Goal: Task Accomplishment & Management: Manage account settings

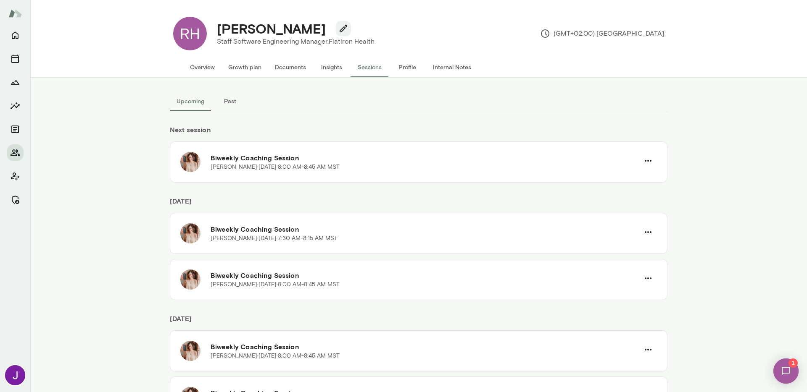
scroll to position [215, 0]
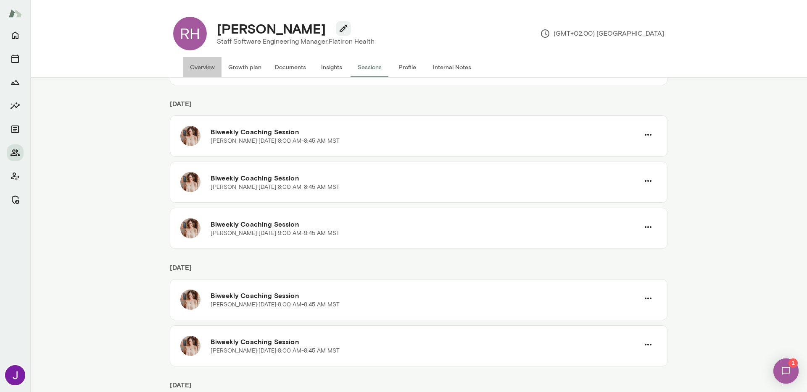
click at [209, 60] on button "Overview" at bounding box center [202, 67] width 38 height 20
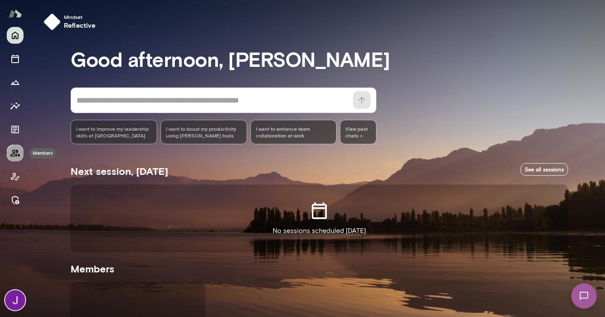
click at [15, 155] on icon "Members" at bounding box center [15, 153] width 10 height 10
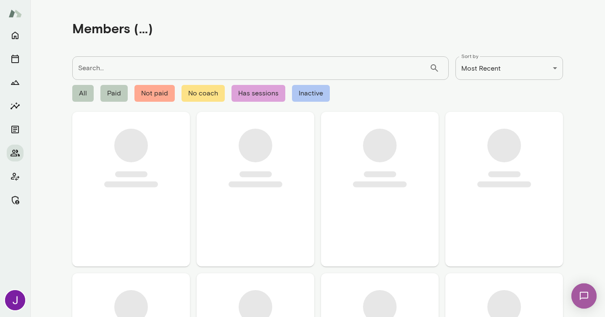
click at [135, 74] on input "Search..." at bounding box center [250, 68] width 357 height 24
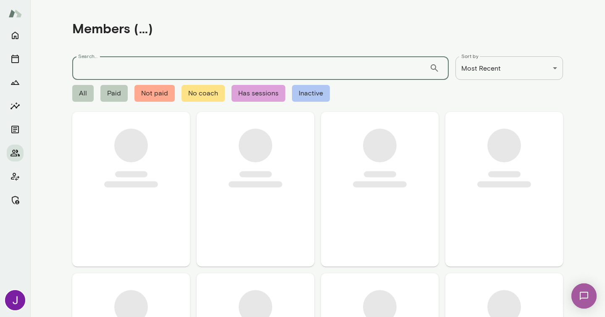
paste input "**********"
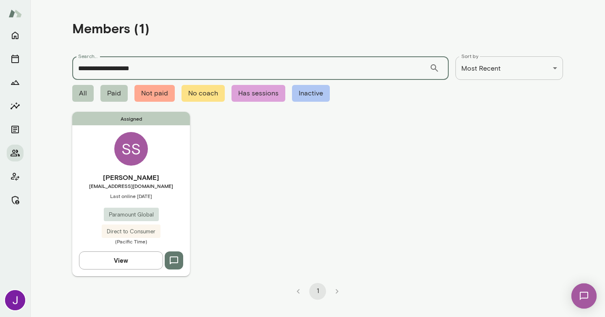
type input "**********"
click at [132, 144] on div "SS" at bounding box center [131, 149] width 34 height 34
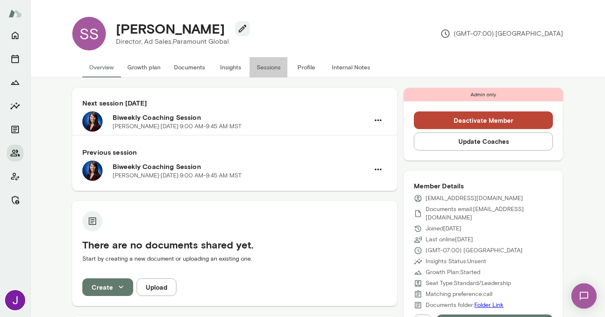
click at [275, 63] on button "Sessions" at bounding box center [269, 67] width 38 height 20
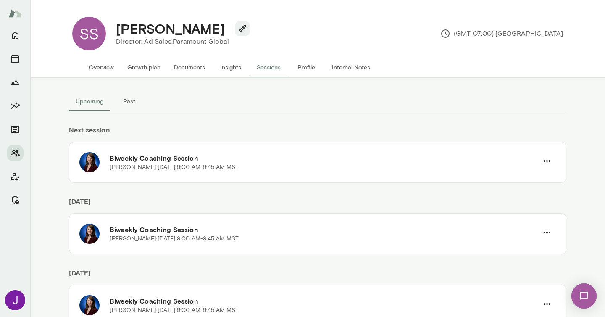
click at [119, 99] on button "Past" at bounding box center [129, 101] width 38 height 20
click at [95, 100] on button "Upcoming" at bounding box center [89, 101] width 41 height 20
click at [137, 98] on button "Past" at bounding box center [129, 101] width 38 height 20
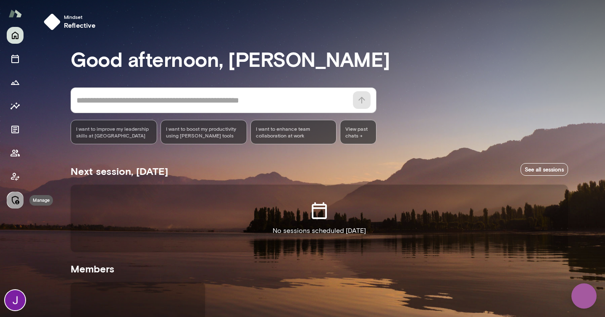
drag, startPoint x: 15, startPoint y: 204, endPoint x: 18, endPoint y: 200, distance: 5.7
click at [15, 204] on icon "Manage" at bounding box center [15, 200] width 10 height 10
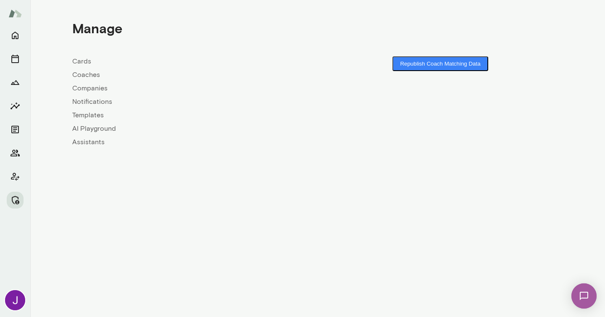
click at [90, 76] on link "Coaches" at bounding box center [194, 75] width 245 height 10
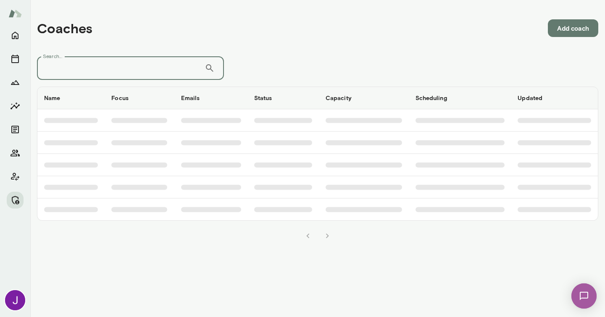
click at [92, 66] on input "Search..." at bounding box center [121, 68] width 168 height 24
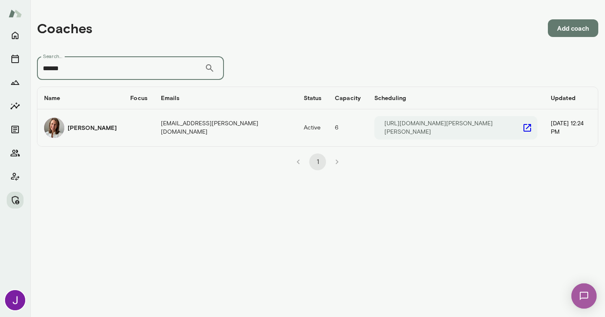
type input "******"
click at [522, 126] on icon "coaches table" at bounding box center [527, 128] width 10 height 10
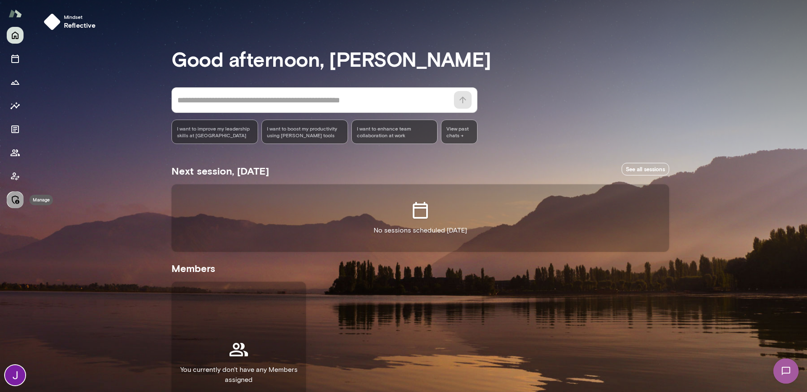
click at [8, 200] on button "Manage" at bounding box center [15, 200] width 17 height 17
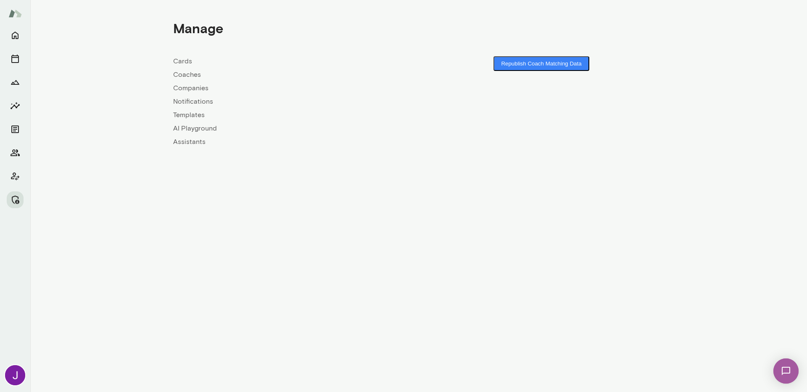
click at [195, 74] on link "Coaches" at bounding box center [295, 75] width 245 height 10
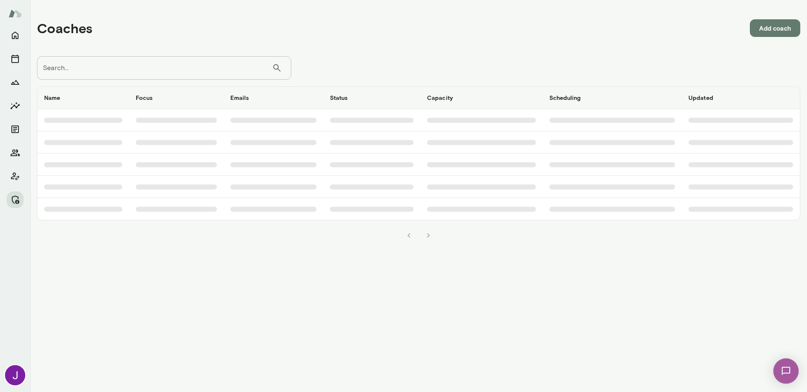
click at [196, 61] on input "Search..." at bounding box center [154, 68] width 235 height 24
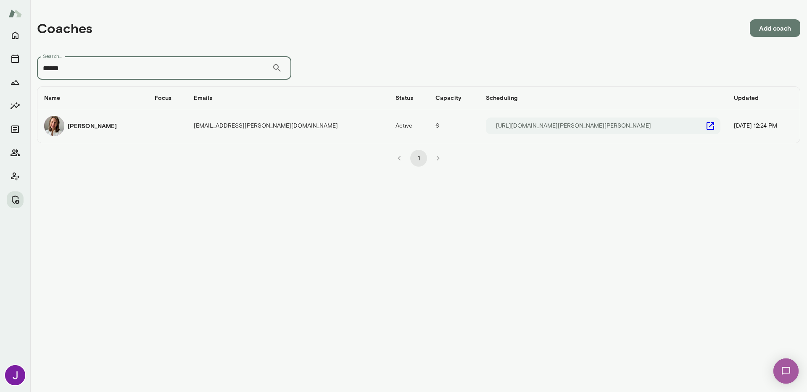
type input "******"
click at [706, 130] on icon "coaches table" at bounding box center [710, 126] width 8 height 8
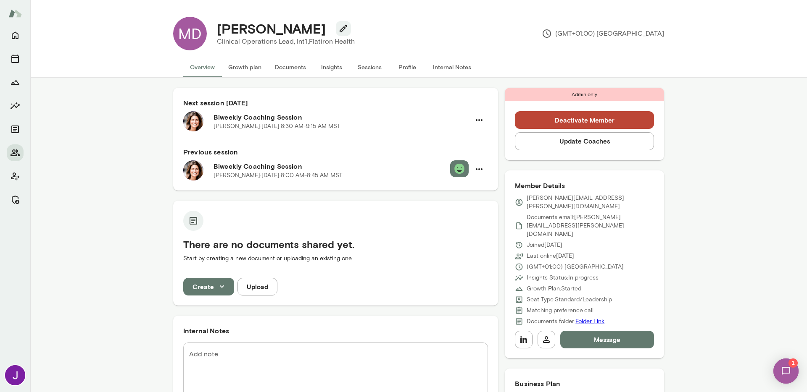
click at [384, 69] on button "Sessions" at bounding box center [369, 67] width 38 height 20
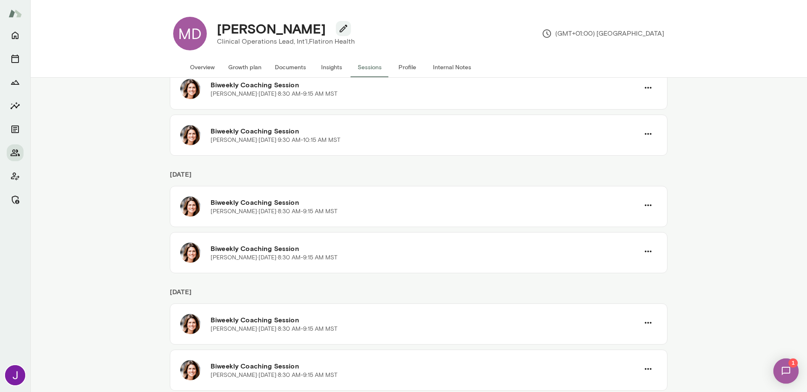
scroll to position [317, 0]
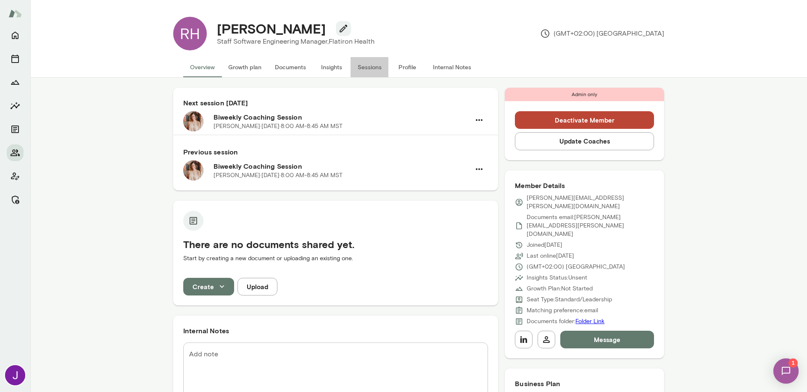
click at [384, 63] on button "Sessions" at bounding box center [369, 67] width 38 height 20
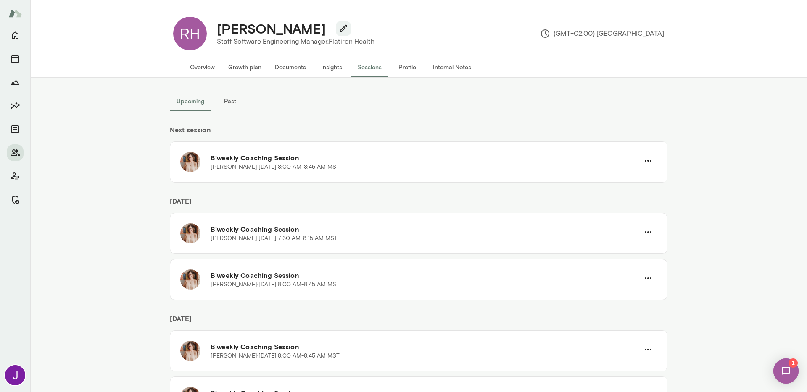
click at [237, 102] on button "Past" at bounding box center [230, 101] width 38 height 20
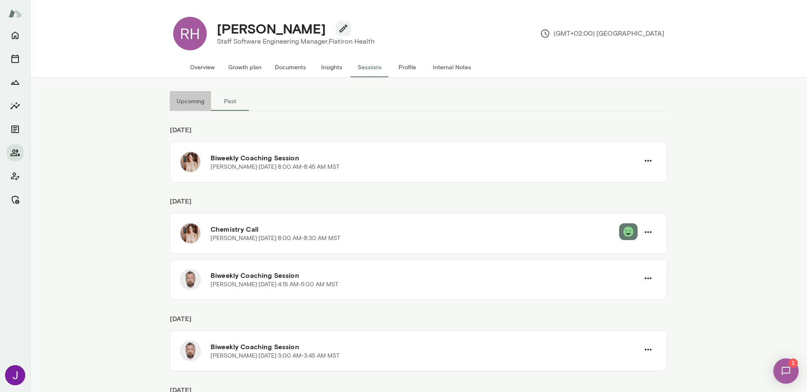
click at [193, 99] on button "Upcoming" at bounding box center [190, 101] width 41 height 20
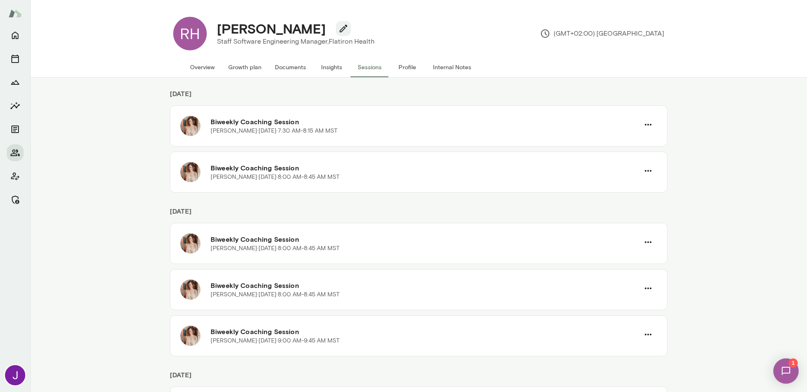
scroll to position [108, 0]
